Goal: Task Accomplishment & Management: Manage account settings

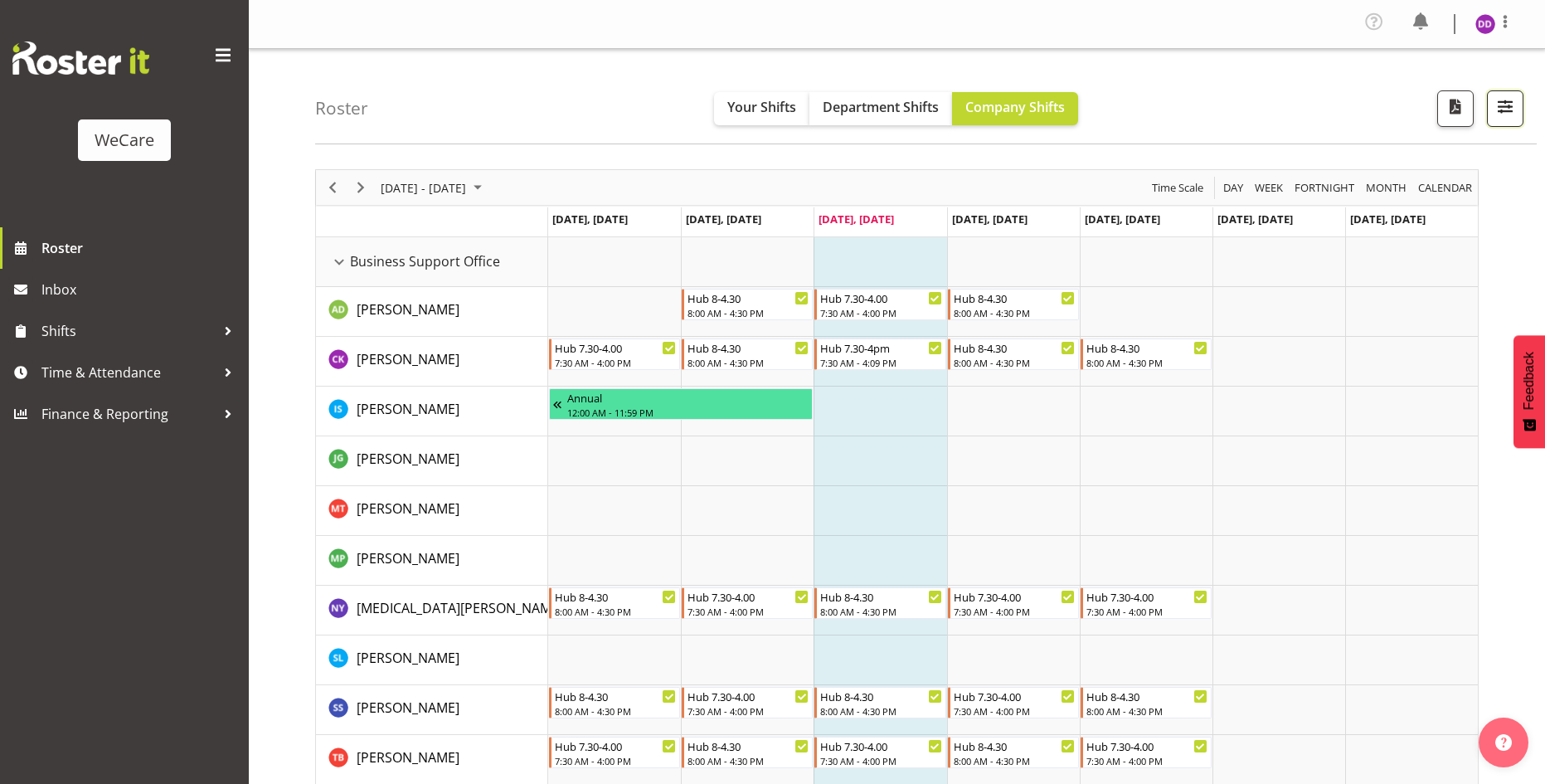
click at [1503, 92] on button "button" at bounding box center [1505, 108] width 36 height 36
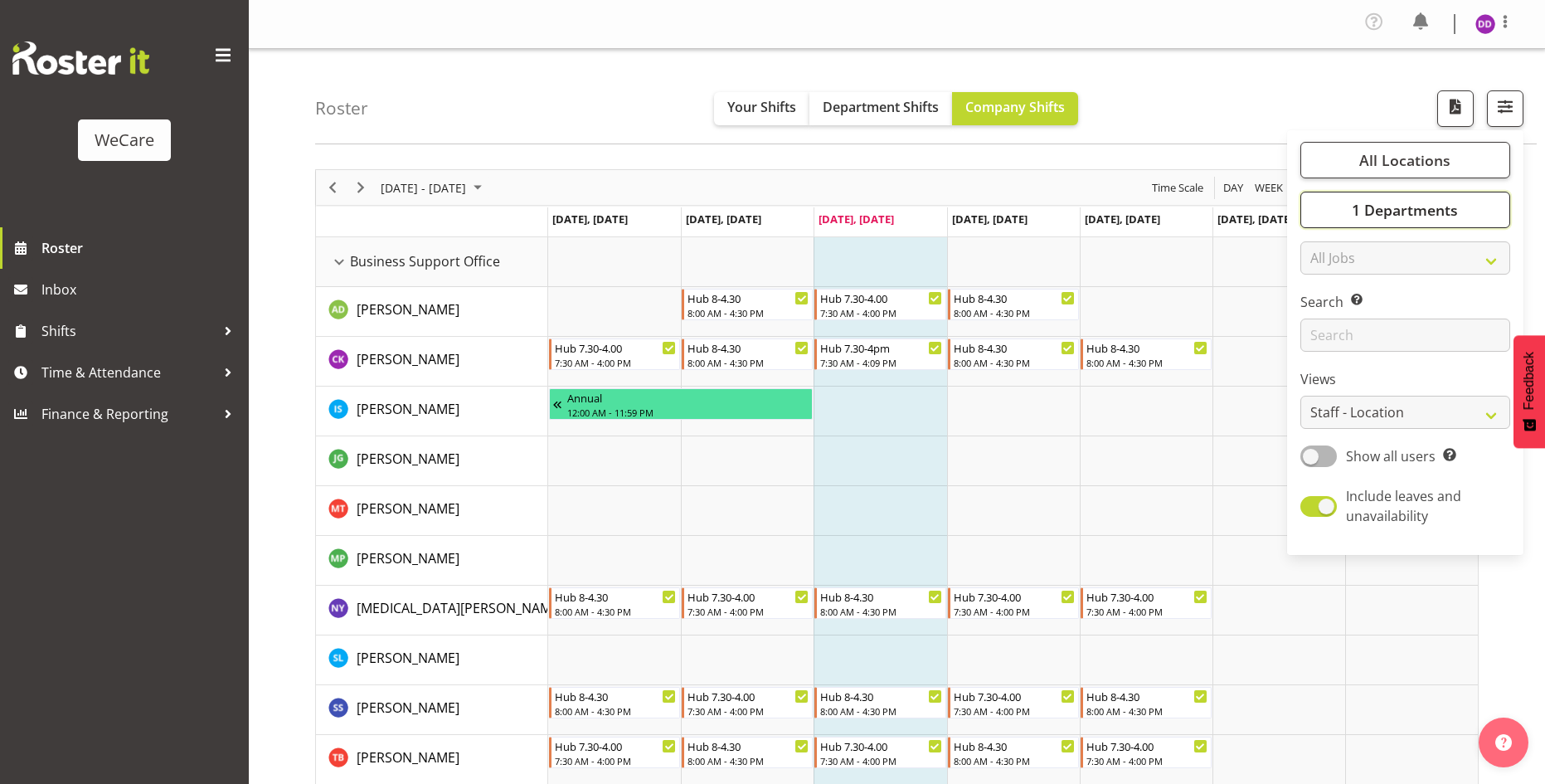
click at [1381, 227] on button "1 Departments" at bounding box center [1405, 209] width 210 height 36
click at [1407, 149] on button "All Locations" at bounding box center [1405, 159] width 210 height 36
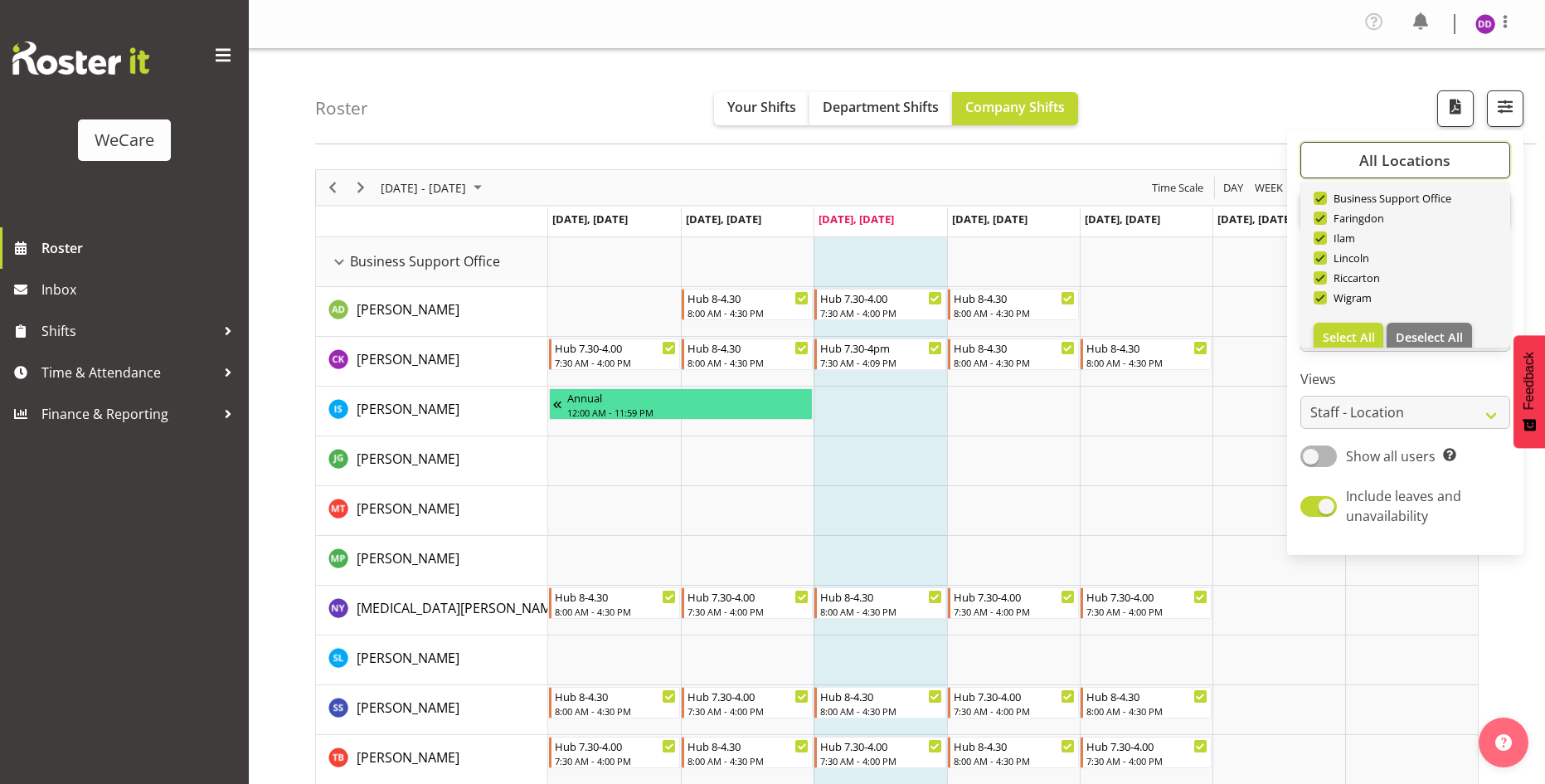
scroll to position [60, 0]
click at [1447, 314] on span "Deselect All" at bounding box center [1429, 320] width 67 height 16
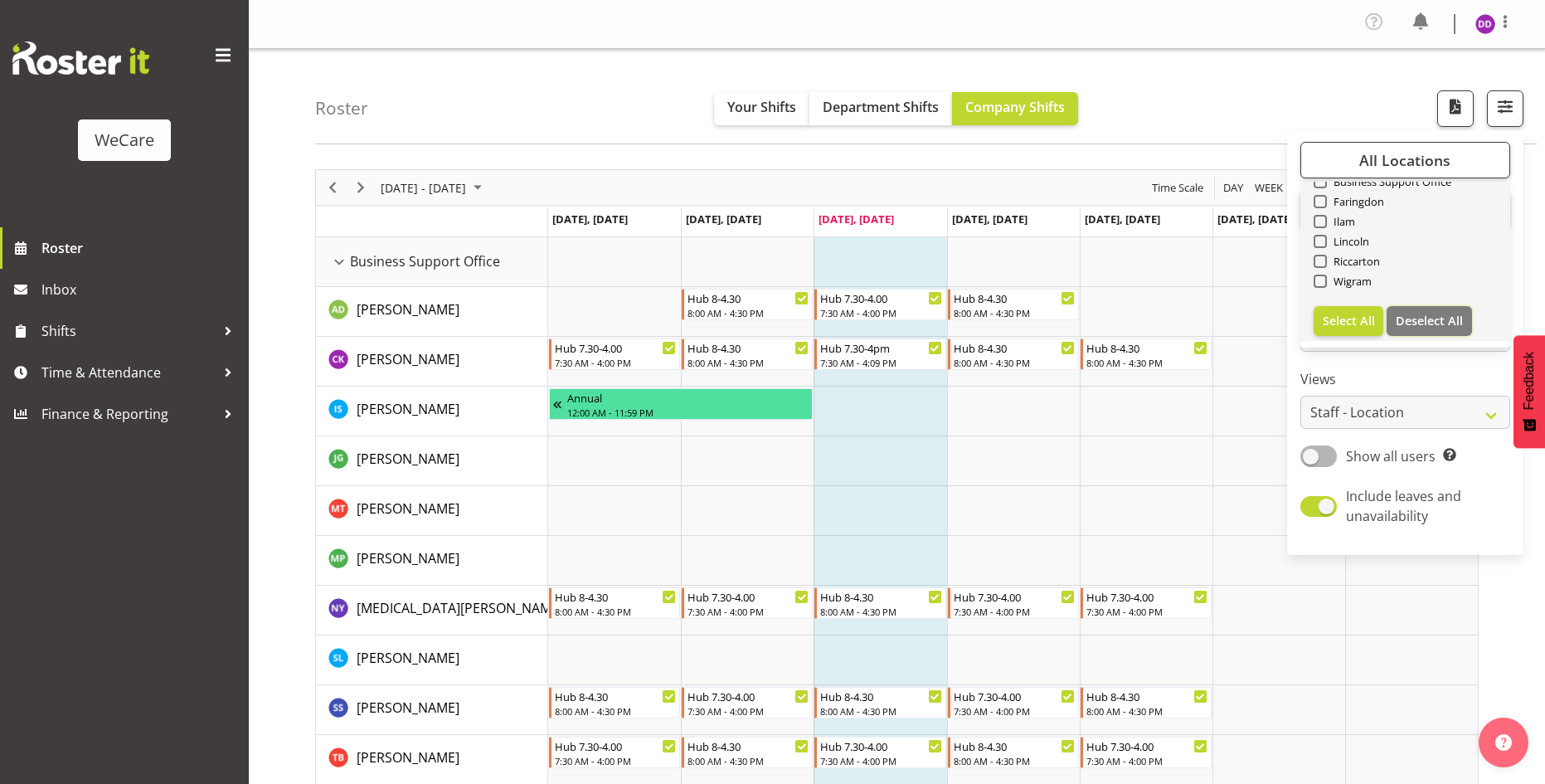
checkbox input "false"
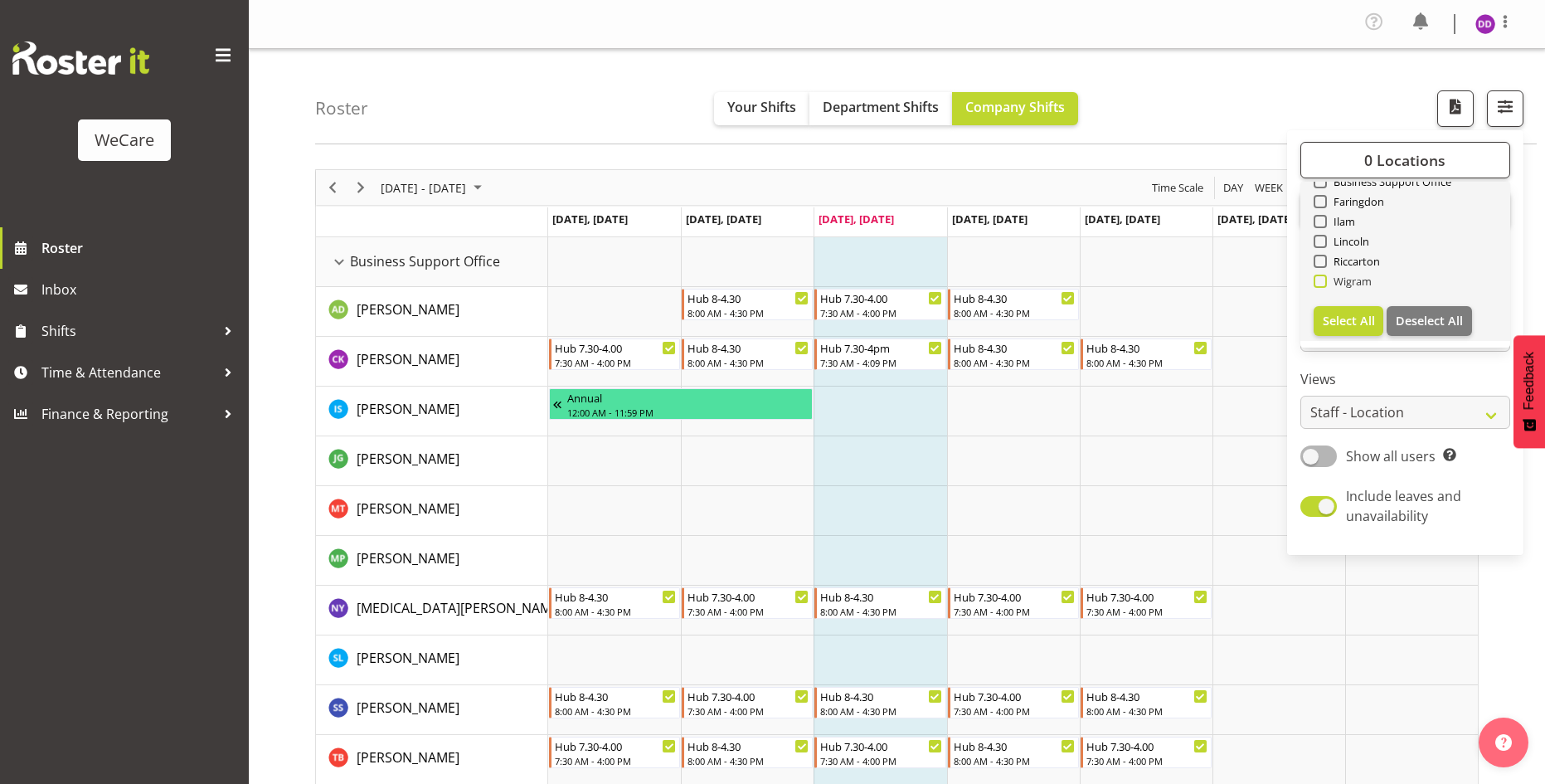
click at [1322, 281] on span at bounding box center [1320, 281] width 13 height 13
click at [1322, 281] on input "Wigram" at bounding box center [1319, 282] width 11 height 11
checkbox input "true"
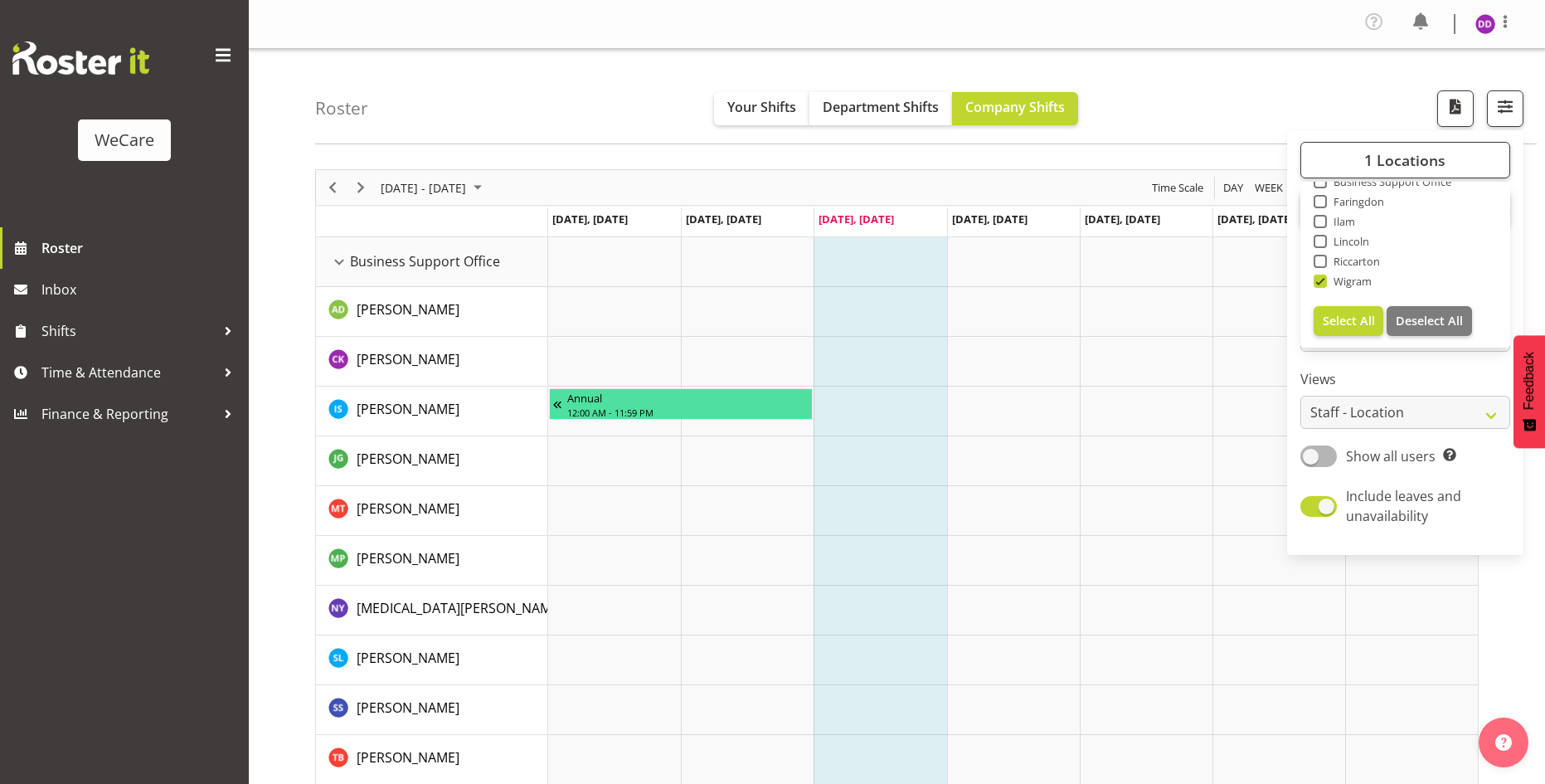
click at [1319, 58] on div "Roster Your Shifts Department Shifts Company Shifts 1 Locations Clear Business …" at bounding box center [926, 96] width 1222 height 95
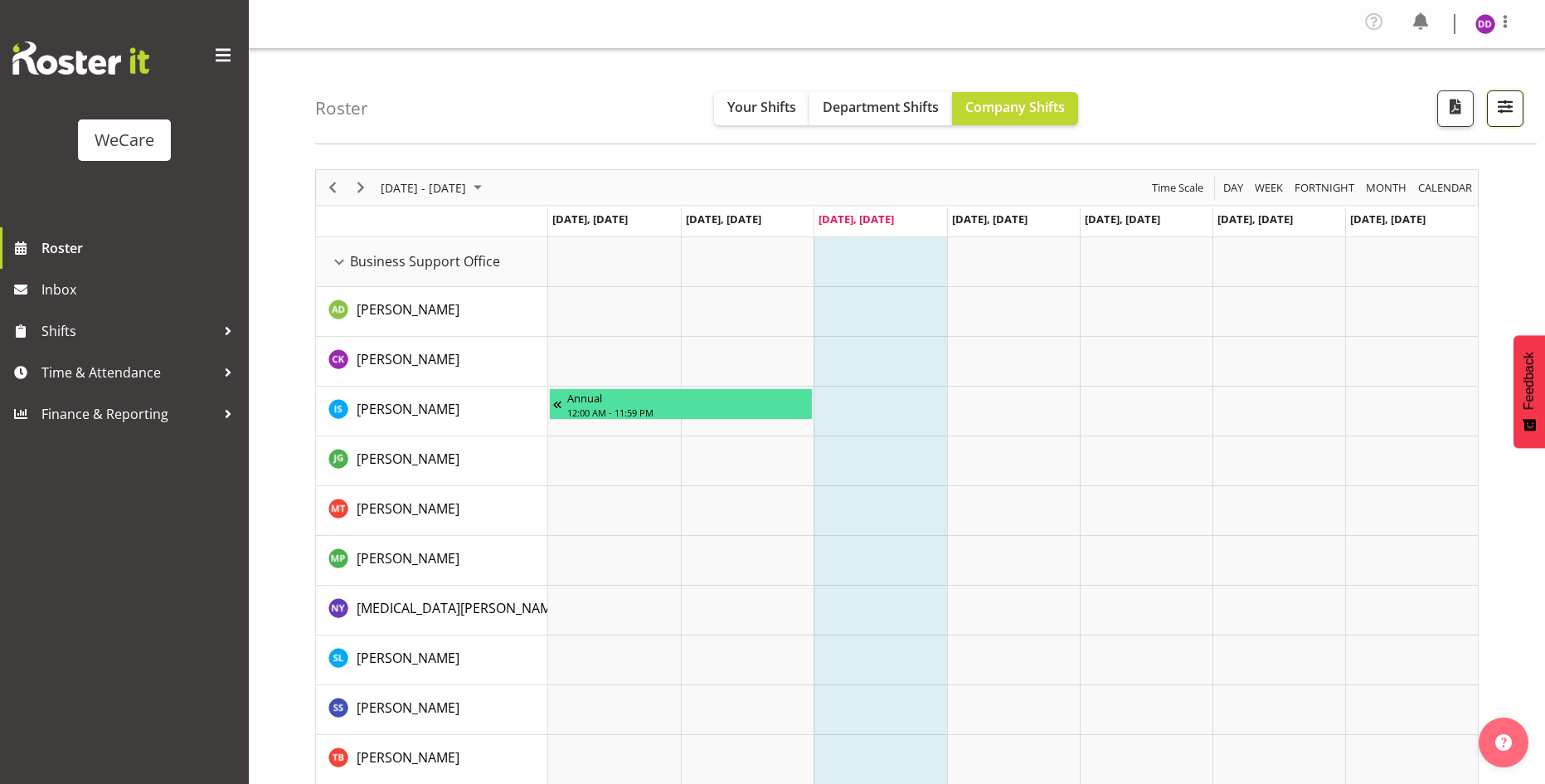
click at [1501, 98] on span "button" at bounding box center [1505, 105] width 21 height 21
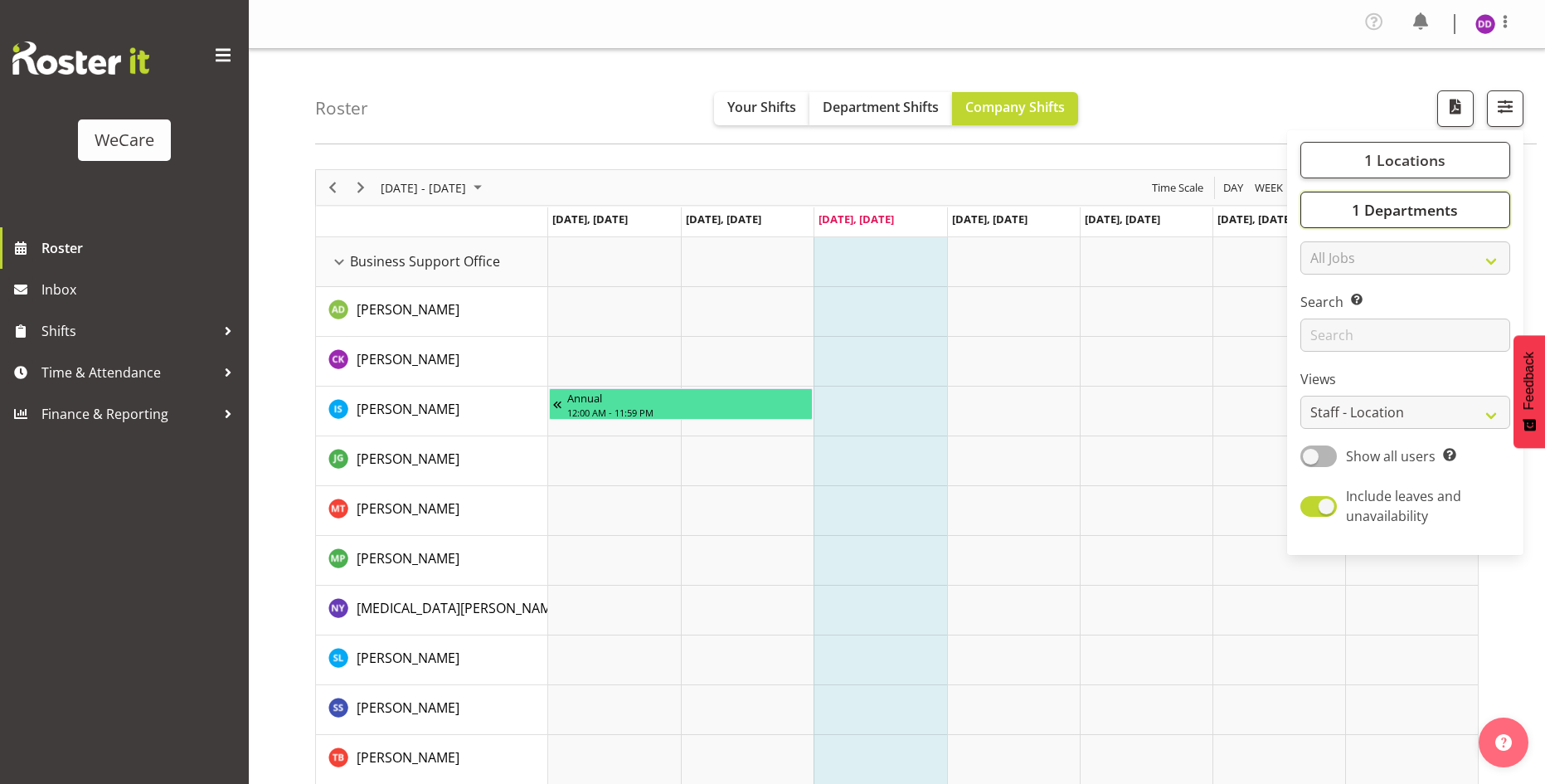
click at [1443, 204] on span "1 Departments" at bounding box center [1404, 210] width 106 height 20
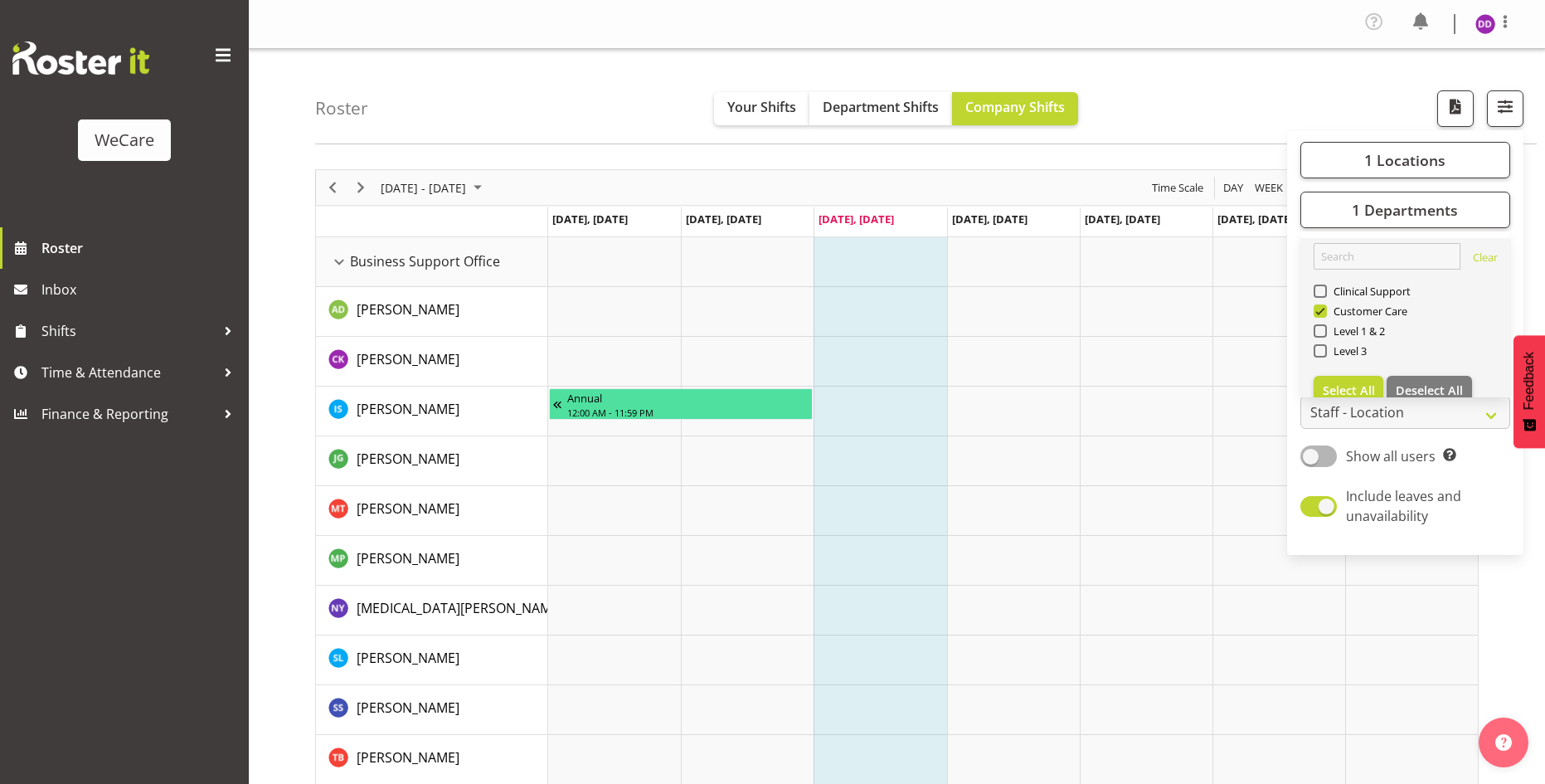
click at [1333, 374] on link "Clear Clinical Support Customer Care Level 1 & 2 Level 3 Select All Deselect All" at bounding box center [1405, 324] width 210 height 173
click at [1337, 378] on button "Select All" at bounding box center [1349, 390] width 70 height 30
checkbox input "true"
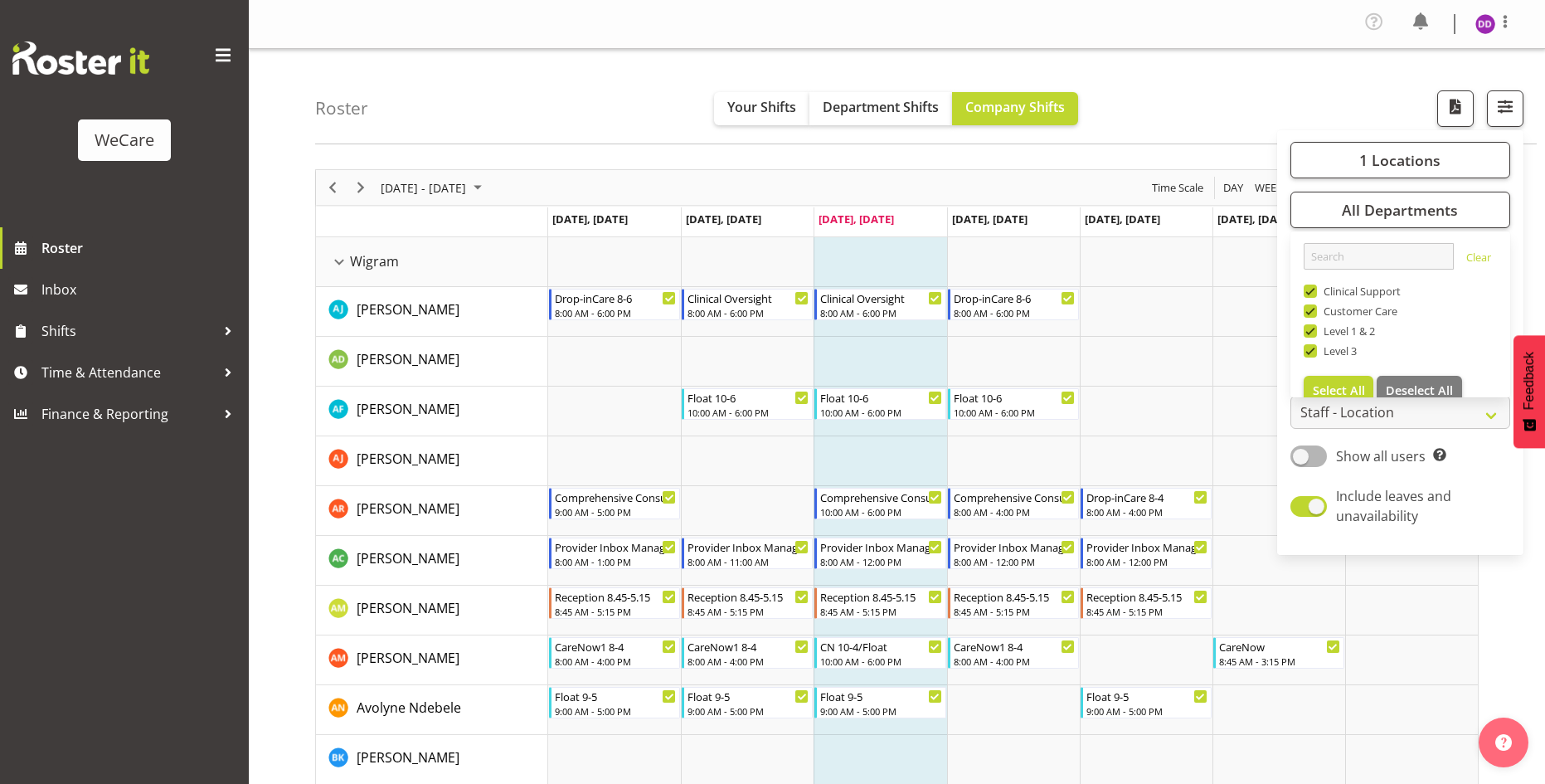
click at [1287, 63] on div "Roster Your Shifts Department Shifts Company Shifts 1 Locations Clear Business …" at bounding box center [926, 96] width 1222 height 95
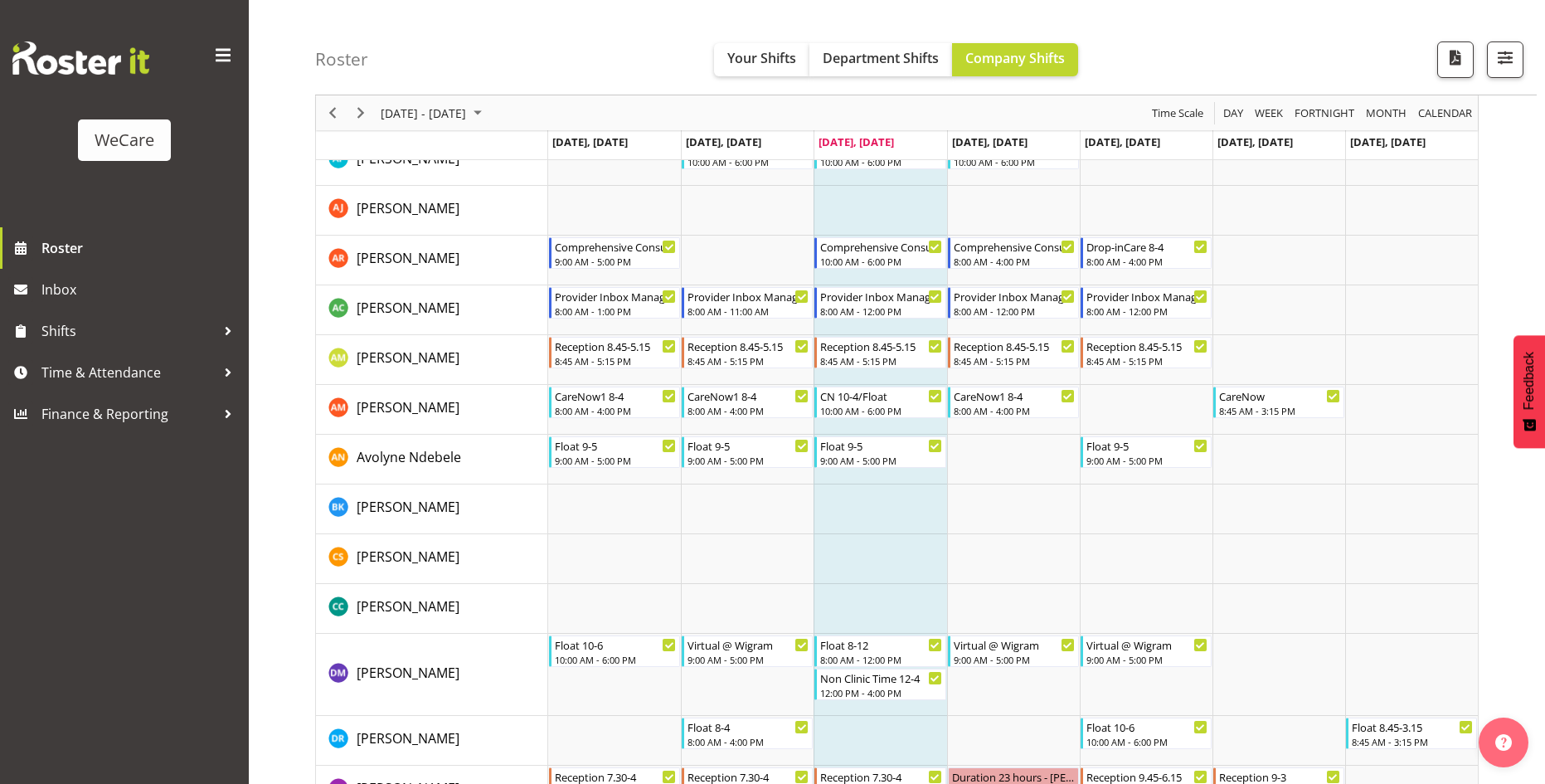
scroll to position [249, 0]
click at [1504, 56] on span "button" at bounding box center [1505, 56] width 21 height 21
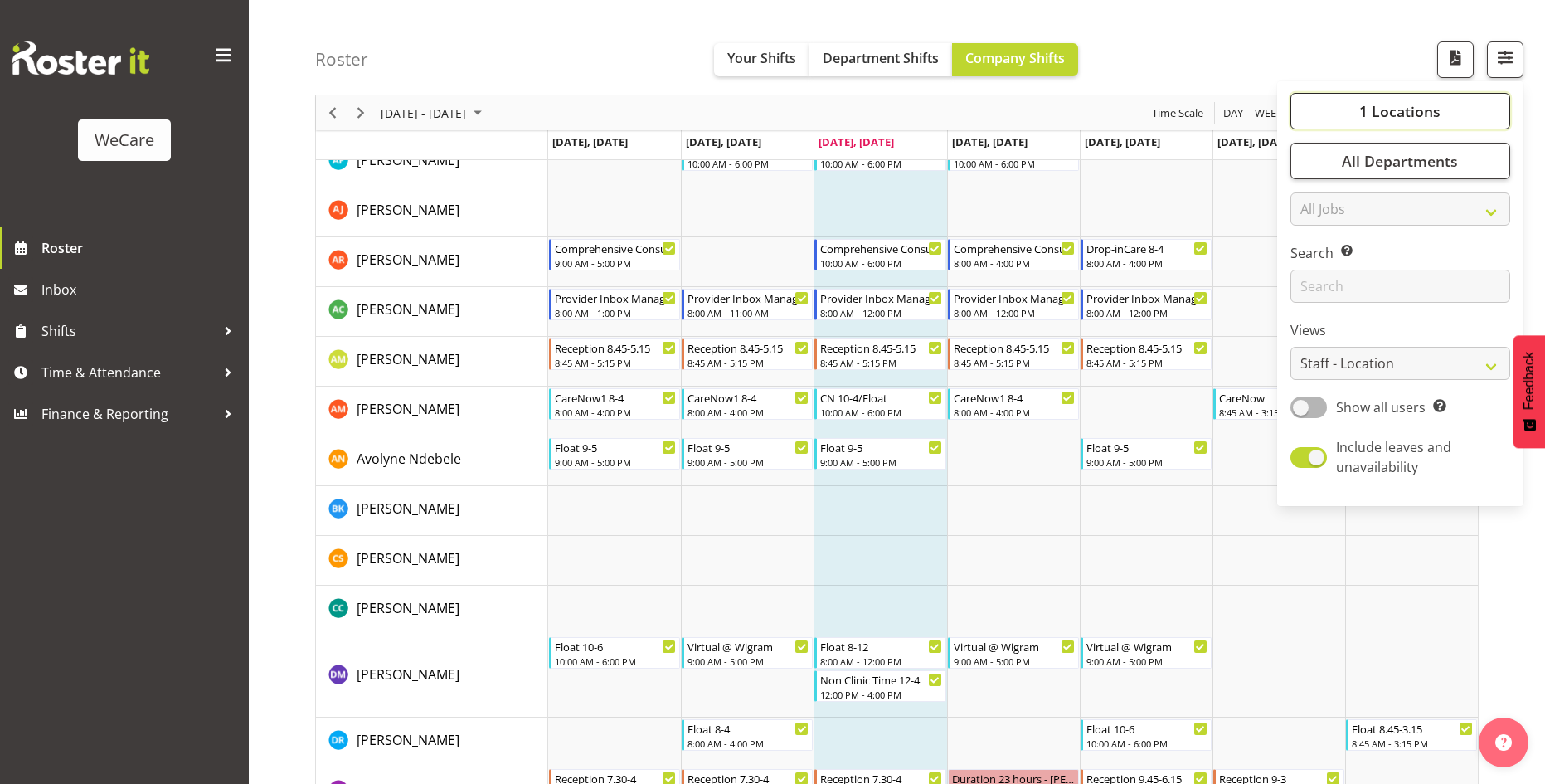
click at [1434, 121] on button "1 Locations" at bounding box center [1401, 110] width 220 height 36
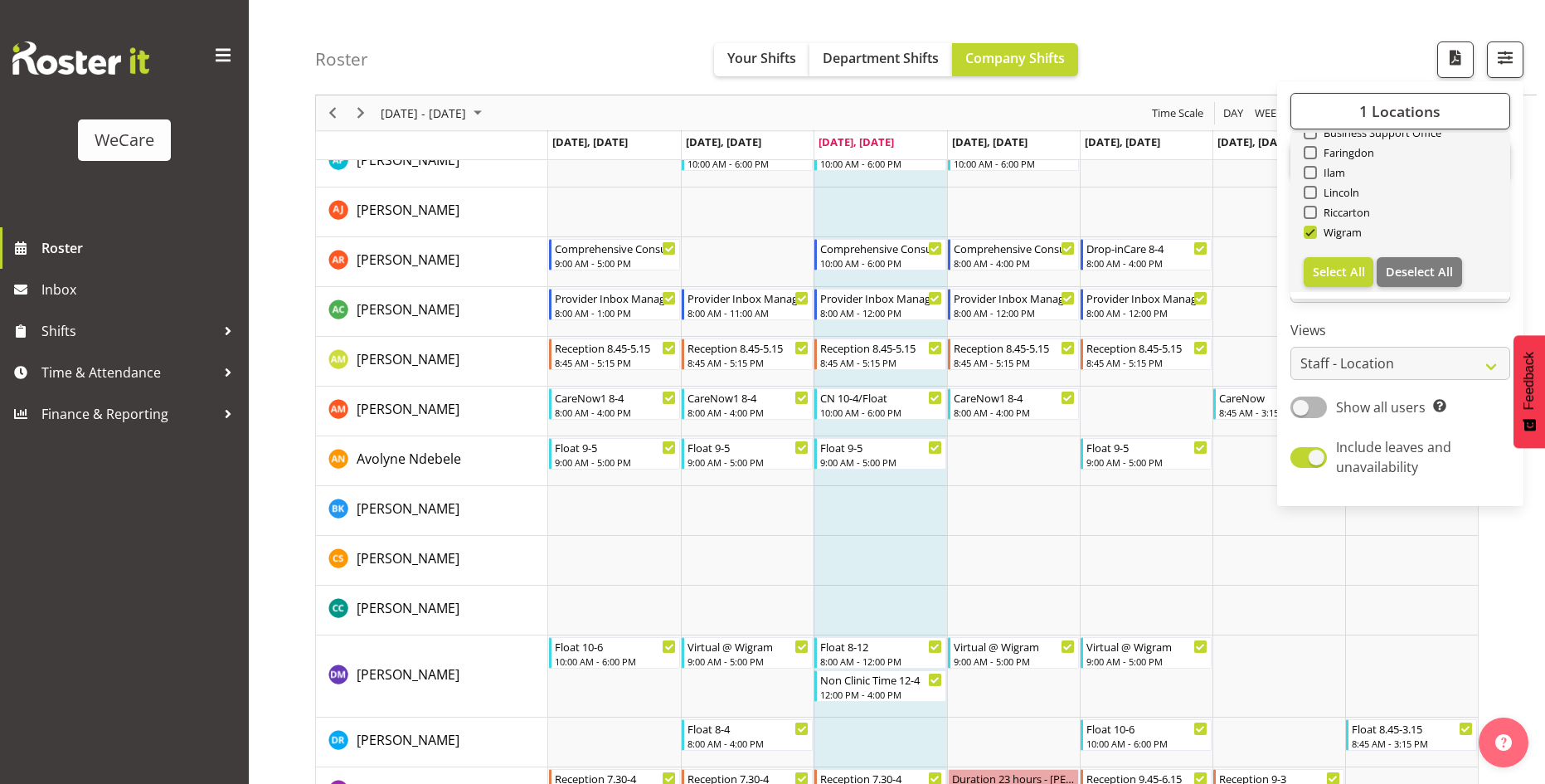
click at [1318, 180] on div "Ilam" at bounding box center [1401, 175] width 194 height 20
click at [1314, 173] on span at bounding box center [1310, 172] width 13 height 13
click at [1314, 173] on input "Ilam" at bounding box center [1309, 173] width 11 height 11
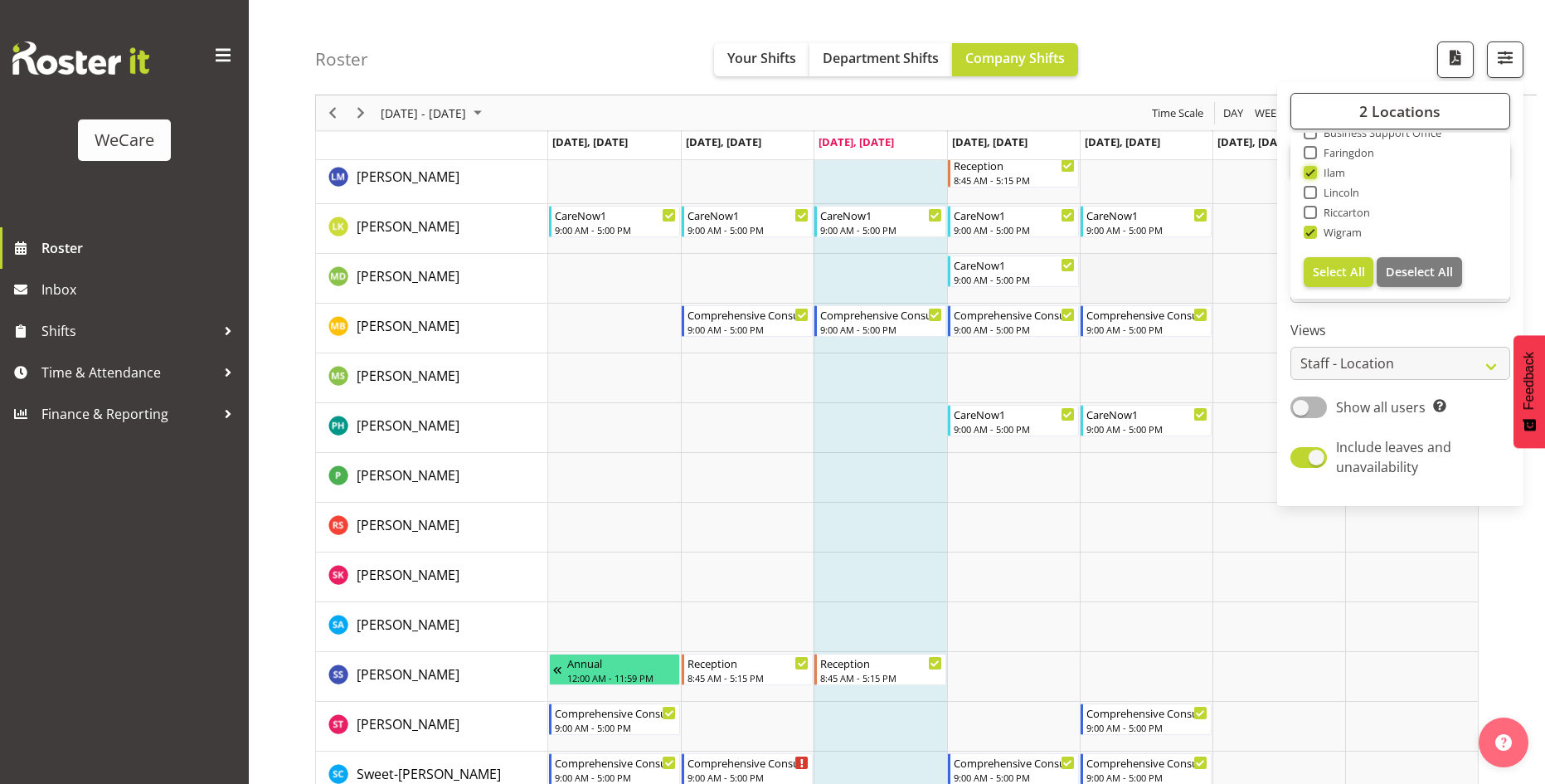
scroll to position [664, 0]
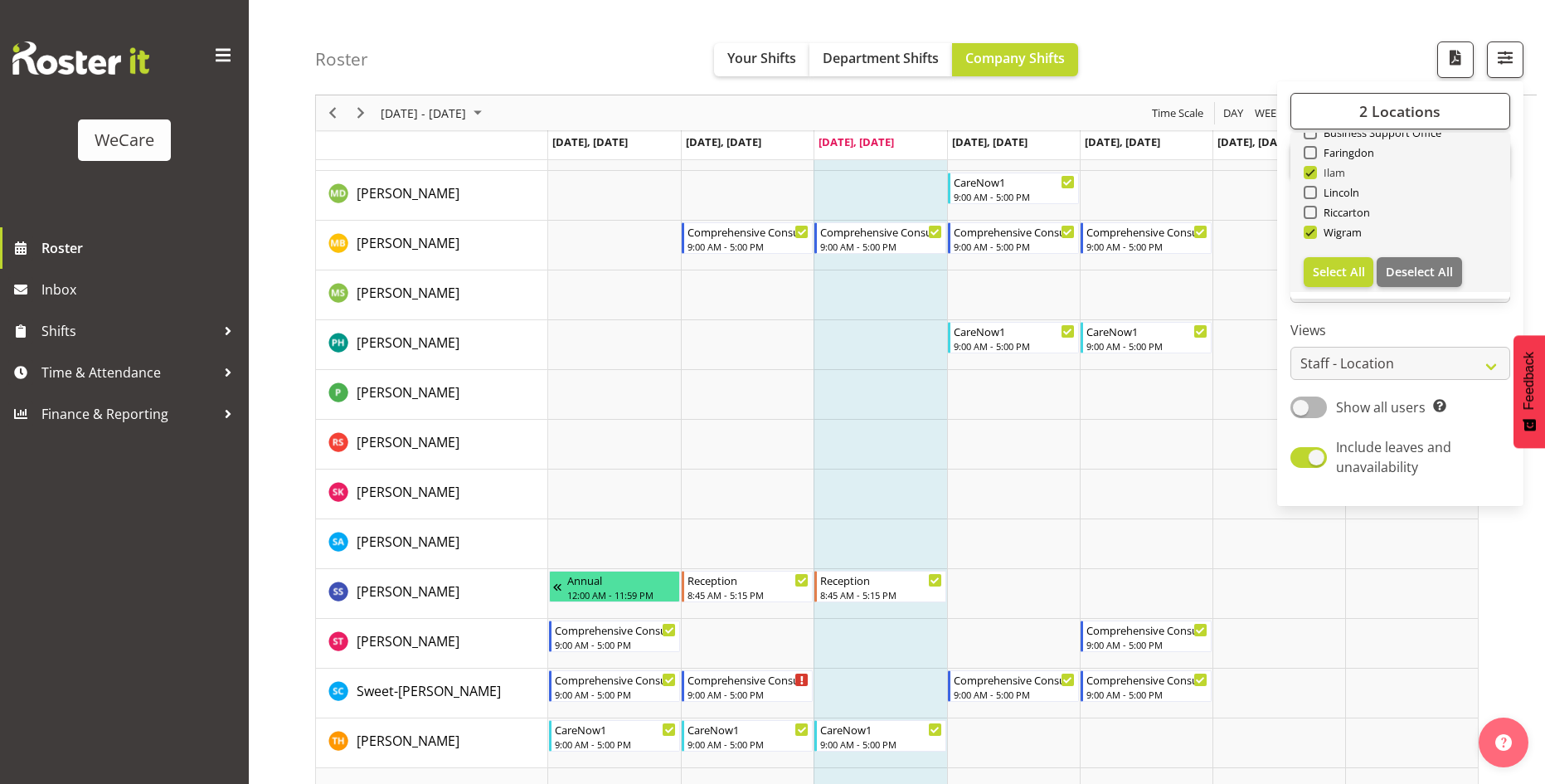
click at [1310, 174] on span at bounding box center [1310, 172] width 13 height 13
click at [1310, 174] on input "Ilam" at bounding box center [1309, 173] width 11 height 11
checkbox input "false"
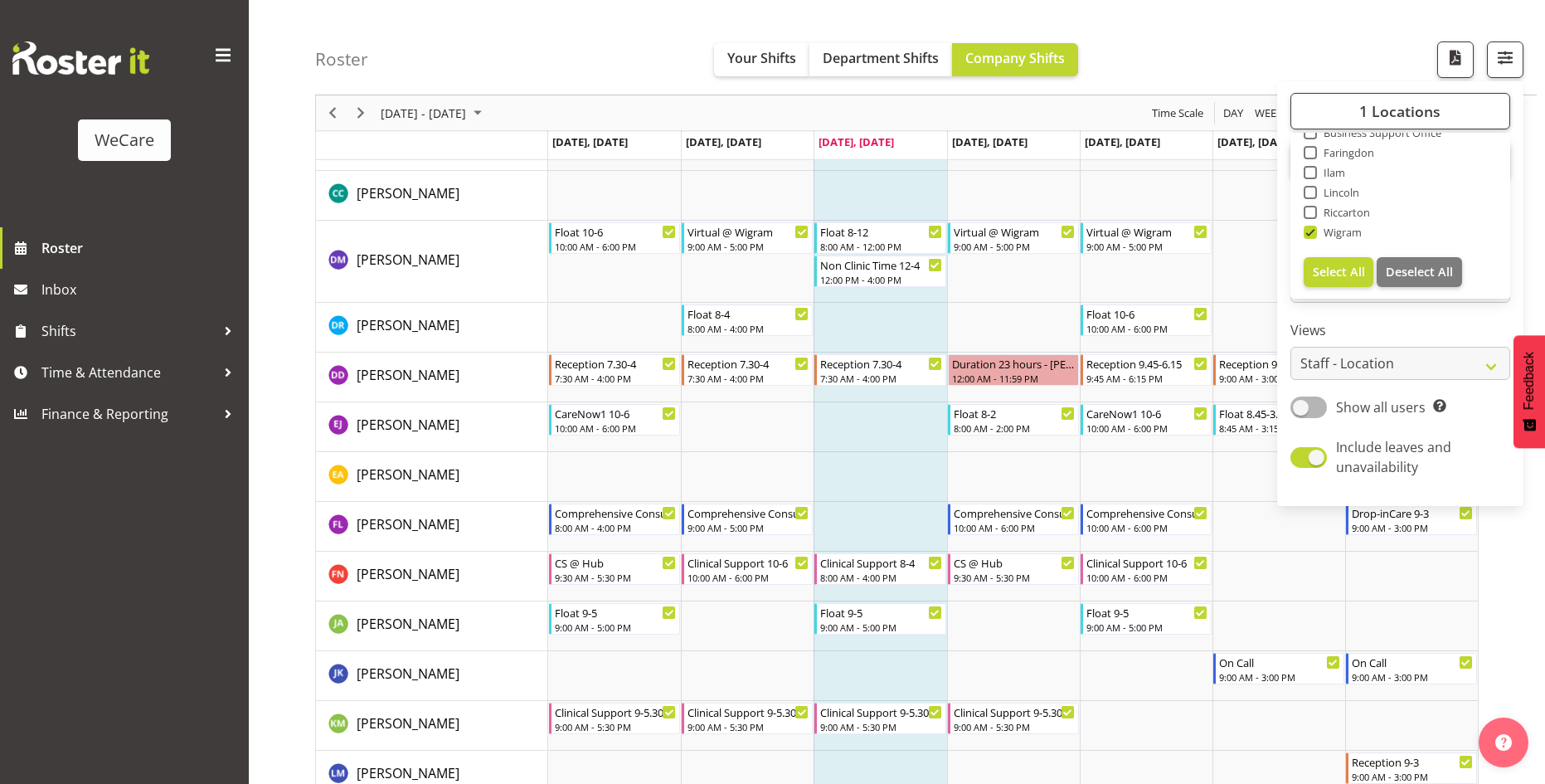
click at [1273, 41] on div "Roster Your Shifts Department Shifts Company Shifts 1 Locations Clear Business …" at bounding box center [926, 47] width 1222 height 95
